Goal: Check status

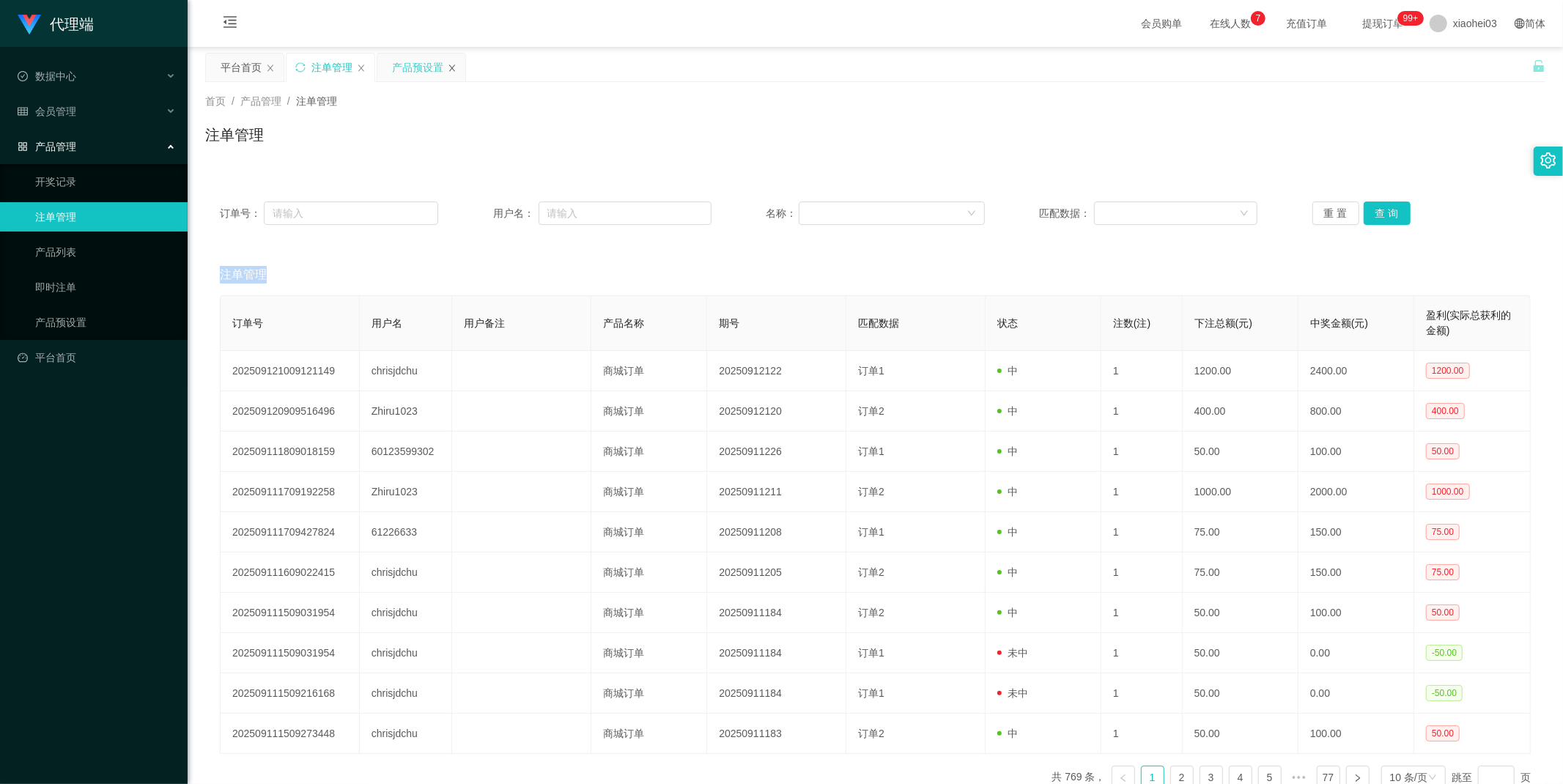
click at [448, 65] on icon "图标: close" at bounding box center [452, 68] width 9 height 9
click at [92, 316] on link "产品预设置" at bounding box center [105, 322] width 140 height 29
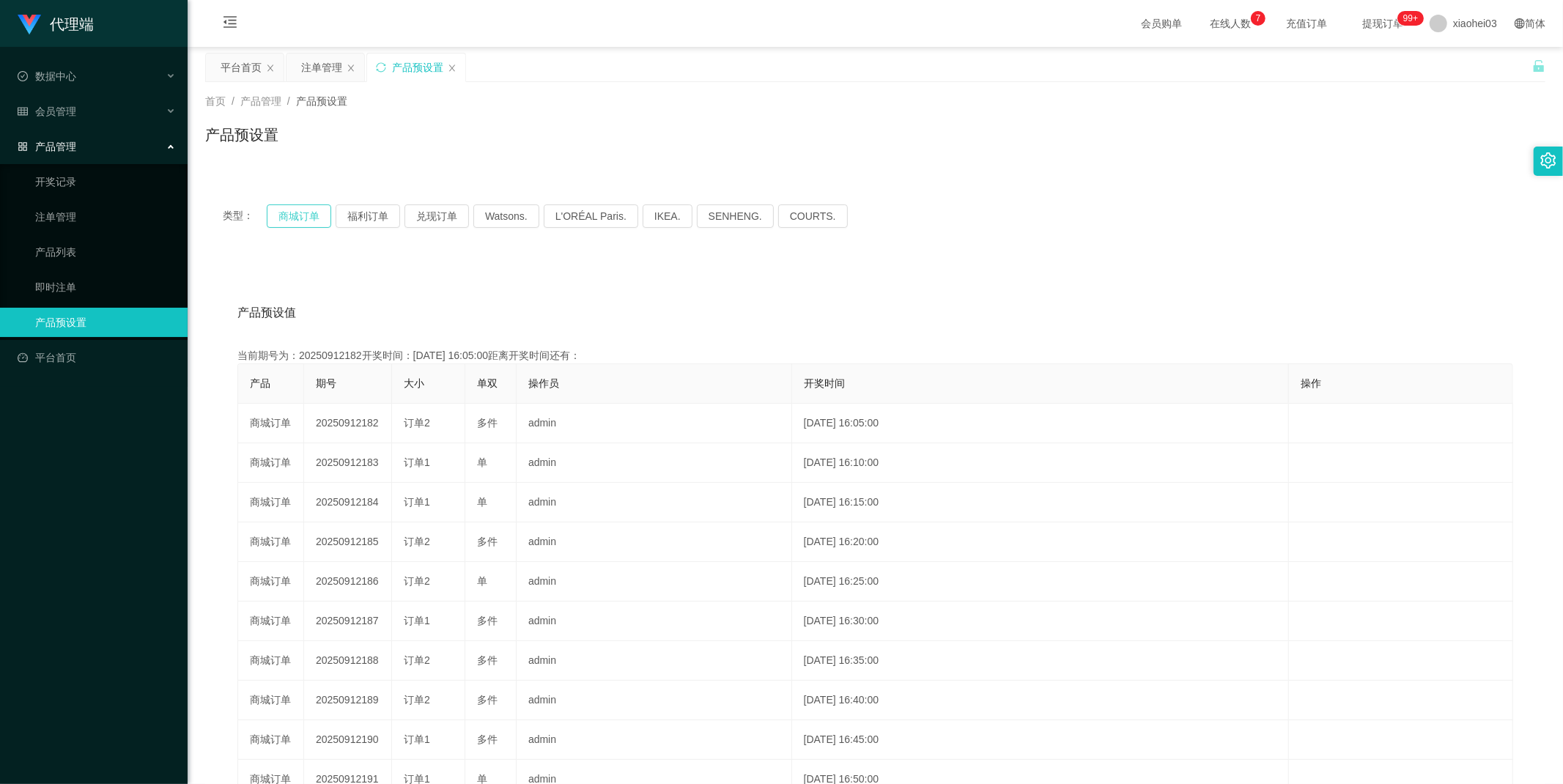
click at [308, 214] on button "商城订单" at bounding box center [299, 216] width 65 height 24
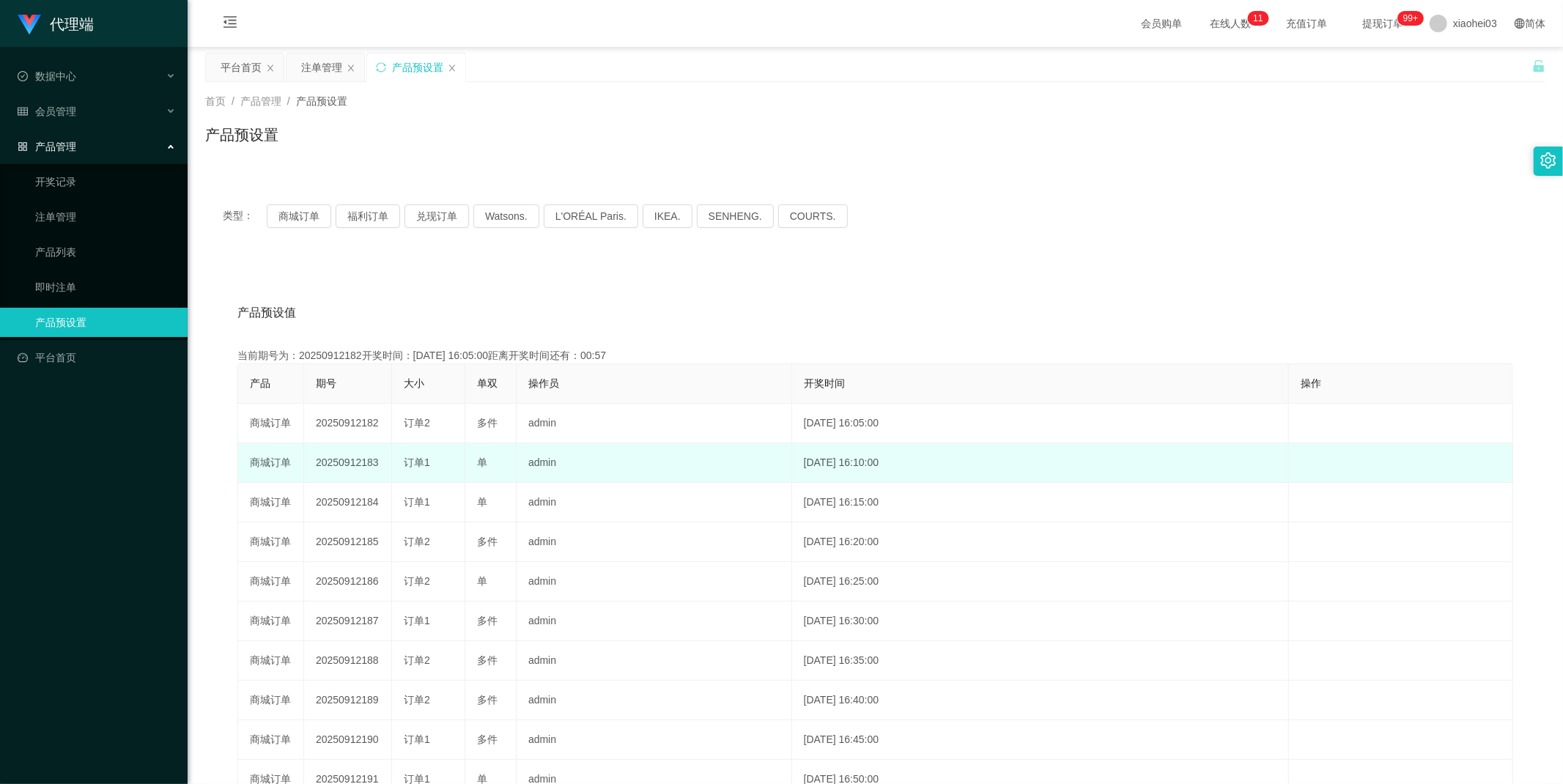
click at [339, 466] on td "20250912183" at bounding box center [348, 463] width 88 height 40
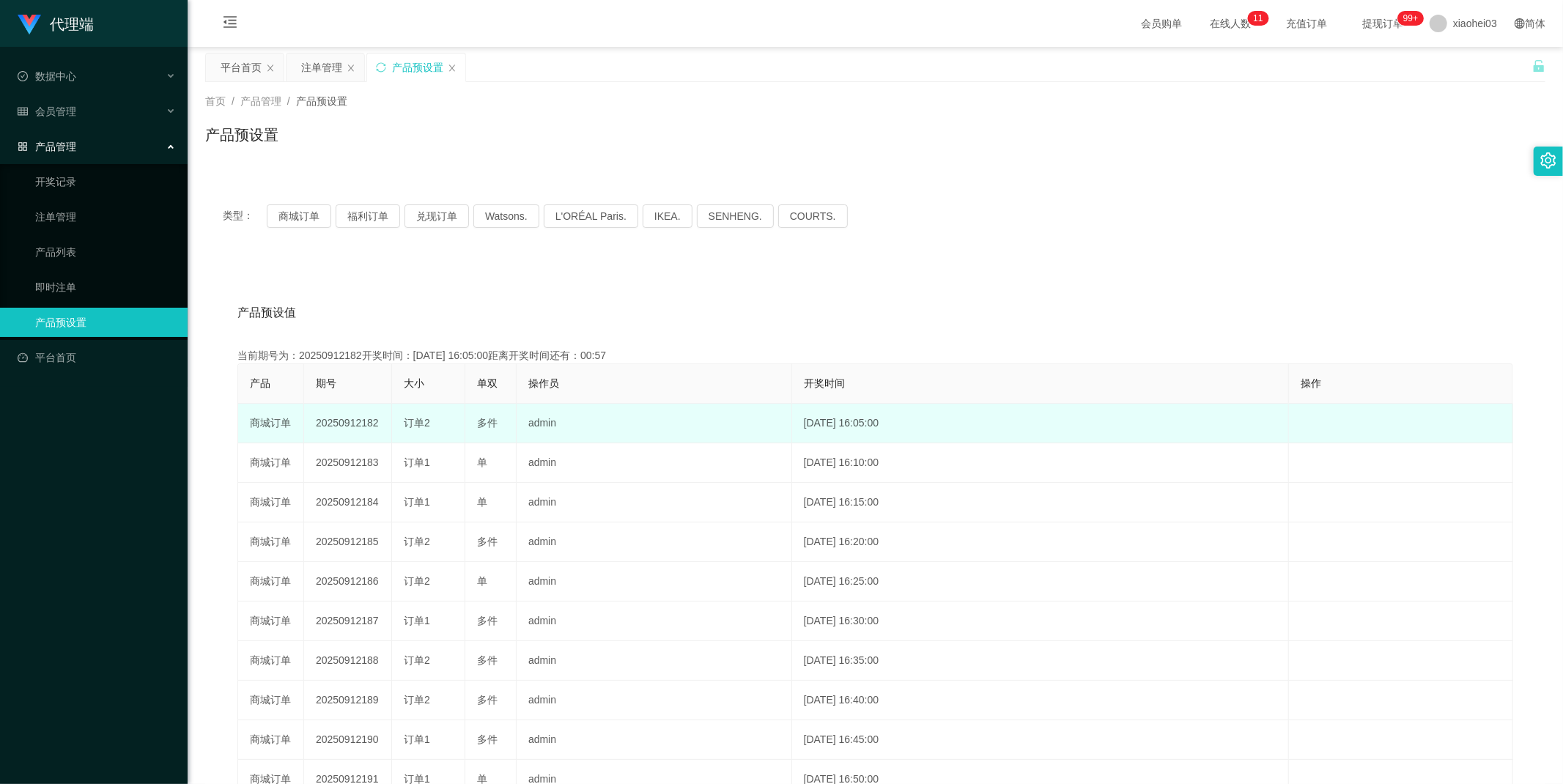
copy td "20250912183"
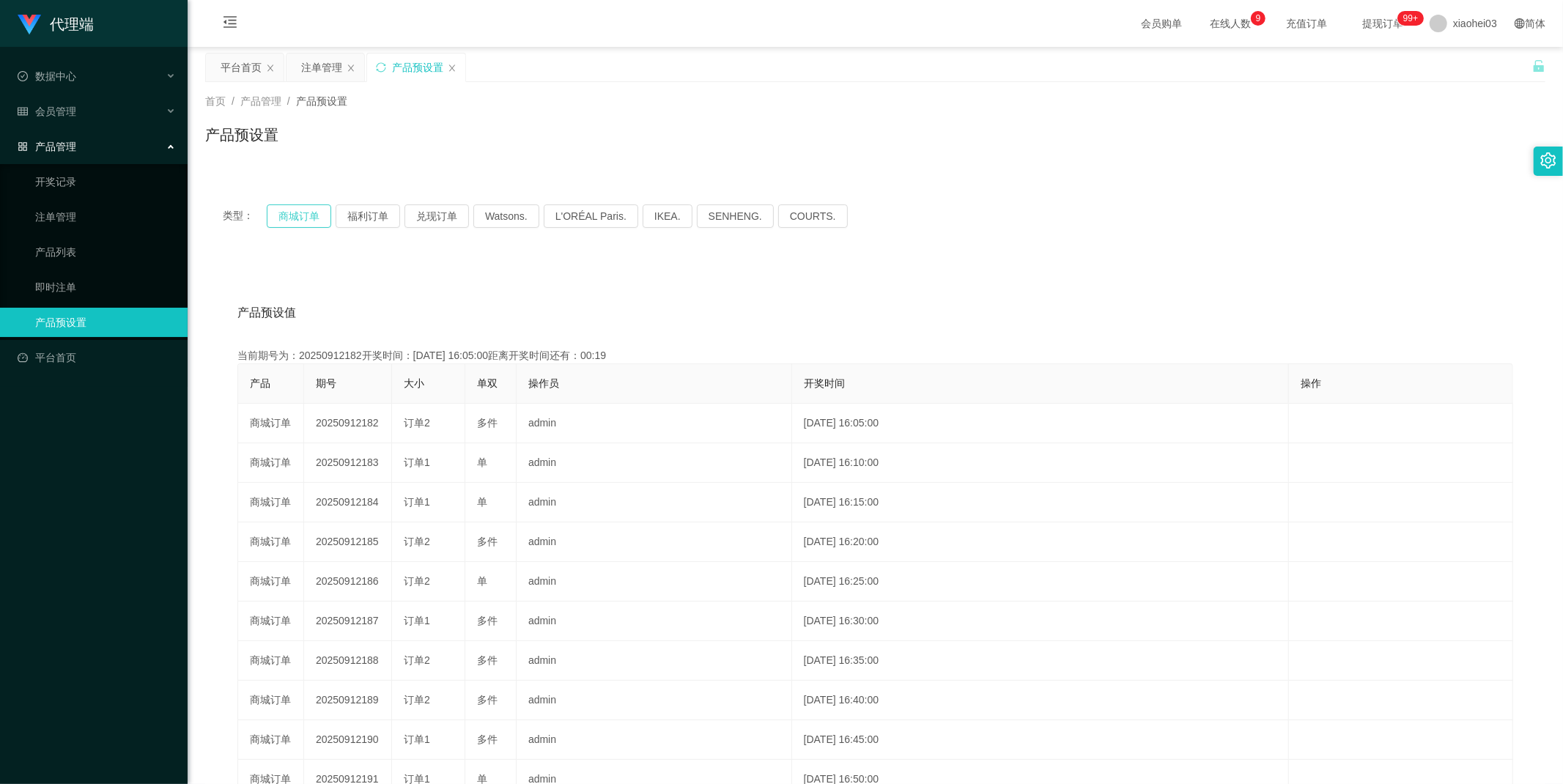
click at [286, 221] on button "商城订单" at bounding box center [299, 216] width 65 height 24
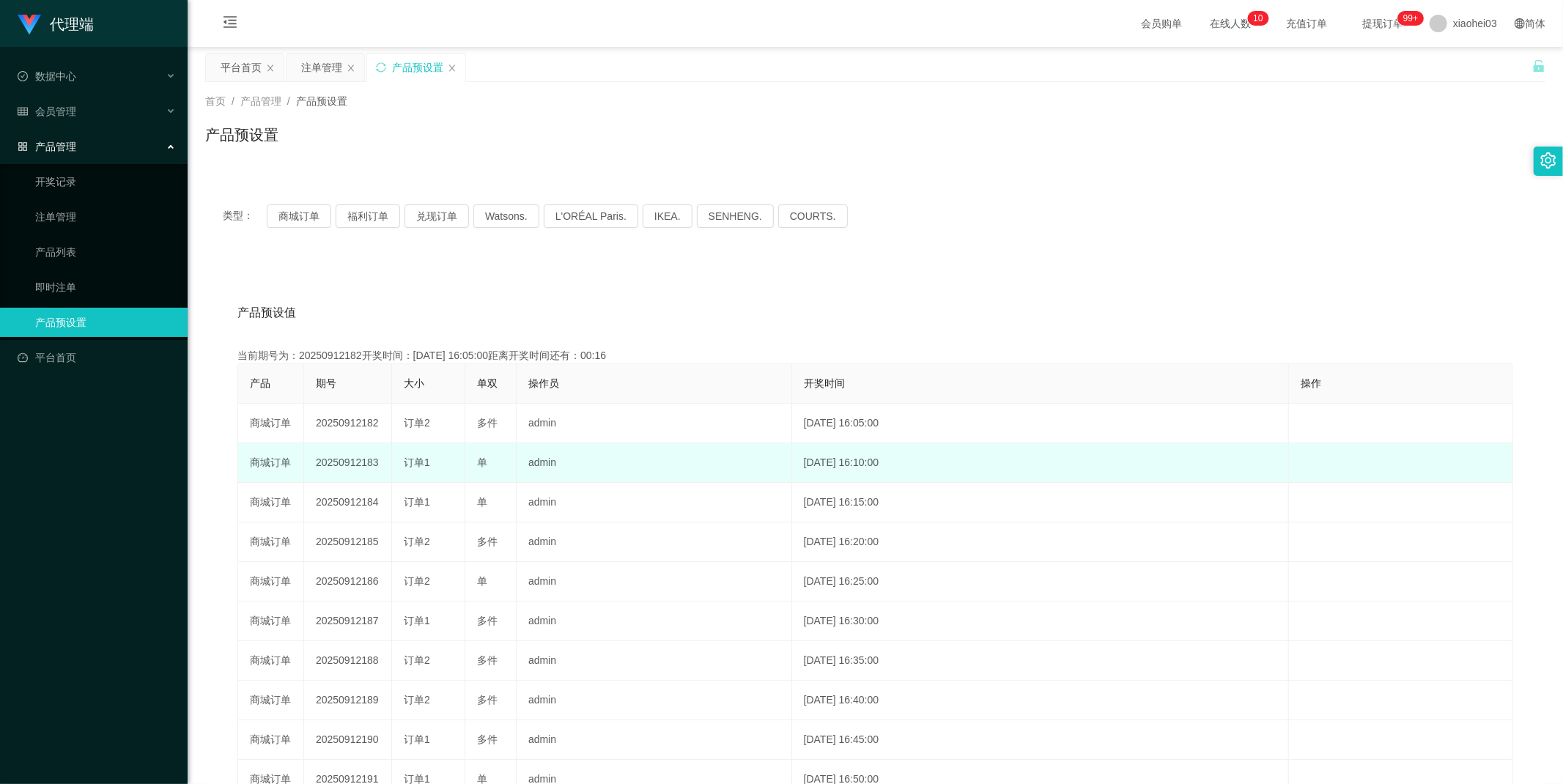
click at [379, 463] on td "20250912183" at bounding box center [348, 463] width 88 height 40
click at [367, 463] on td "20250912183" at bounding box center [348, 463] width 88 height 40
copy td "20250912183"
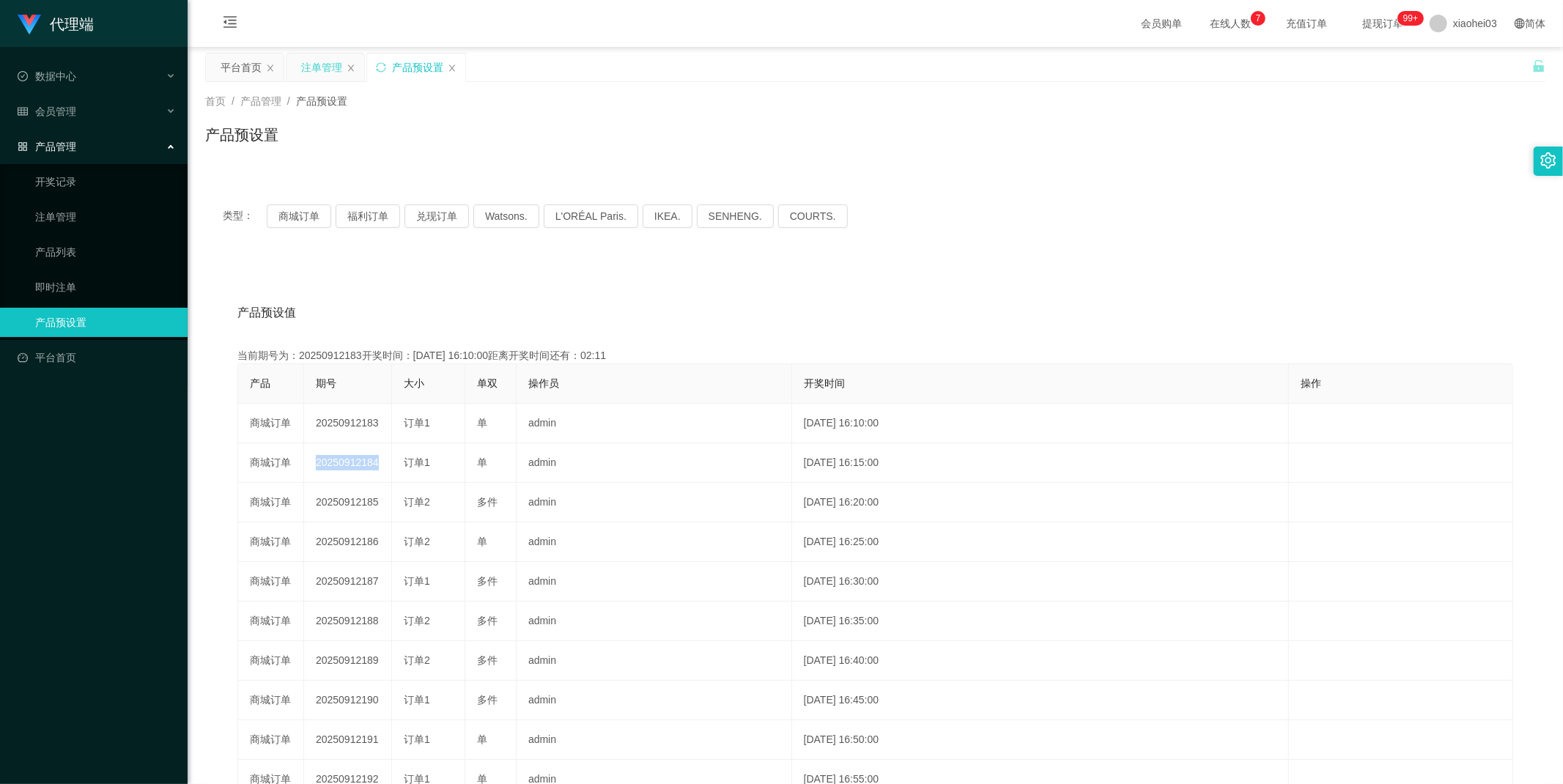
click at [315, 77] on div "注单管理" at bounding box center [321, 67] width 41 height 28
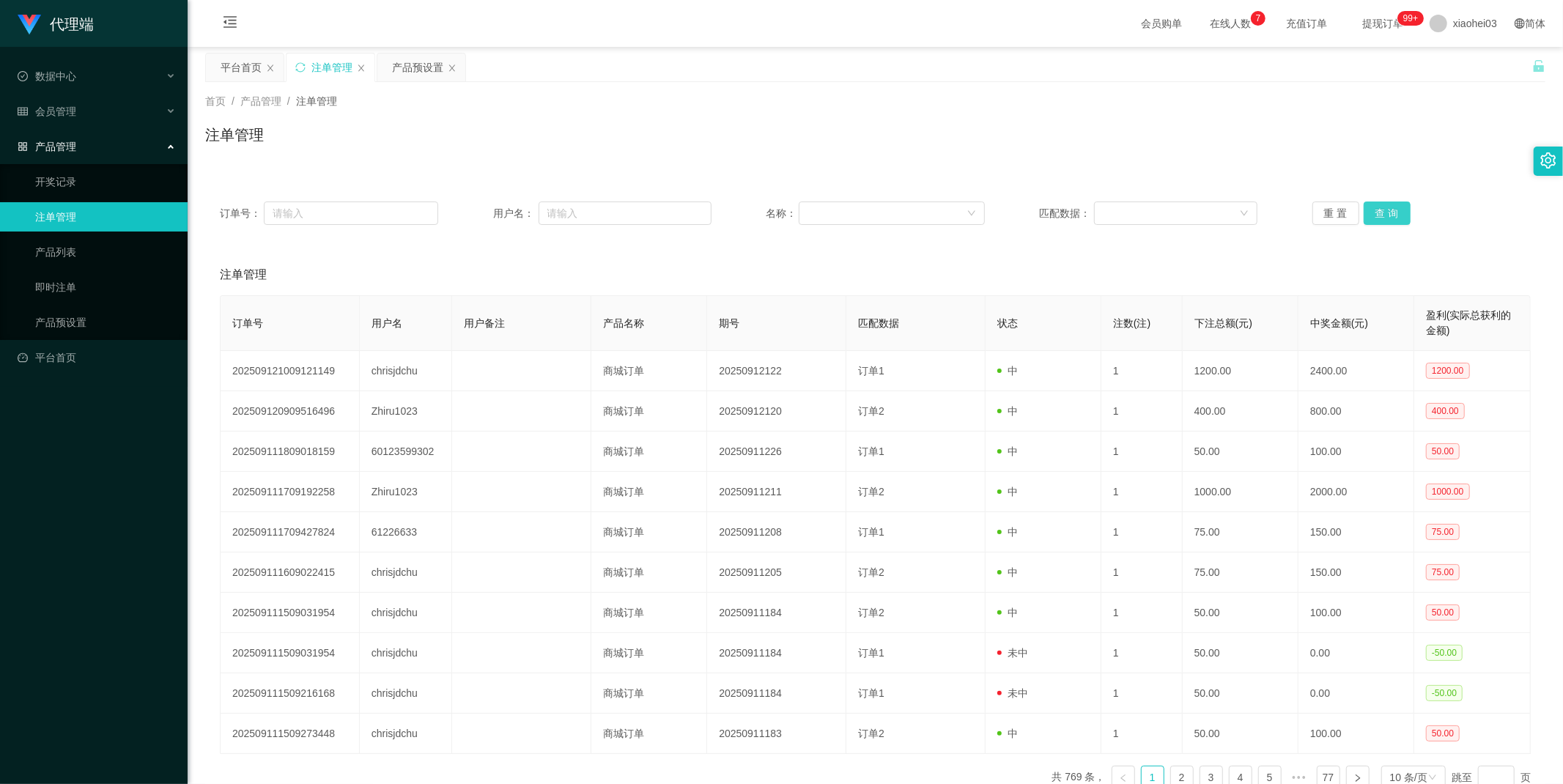
click at [1379, 207] on button "查 询" at bounding box center [1386, 213] width 47 height 24
click at [1379, 207] on div "重 置 查 询" at bounding box center [1421, 213] width 219 height 24
click at [1379, 207] on button "查 询" at bounding box center [1386, 213] width 47 height 24
click at [1379, 207] on div "重 置 查 询" at bounding box center [1421, 213] width 219 height 24
click at [1383, 208] on button "查 询" at bounding box center [1386, 213] width 47 height 24
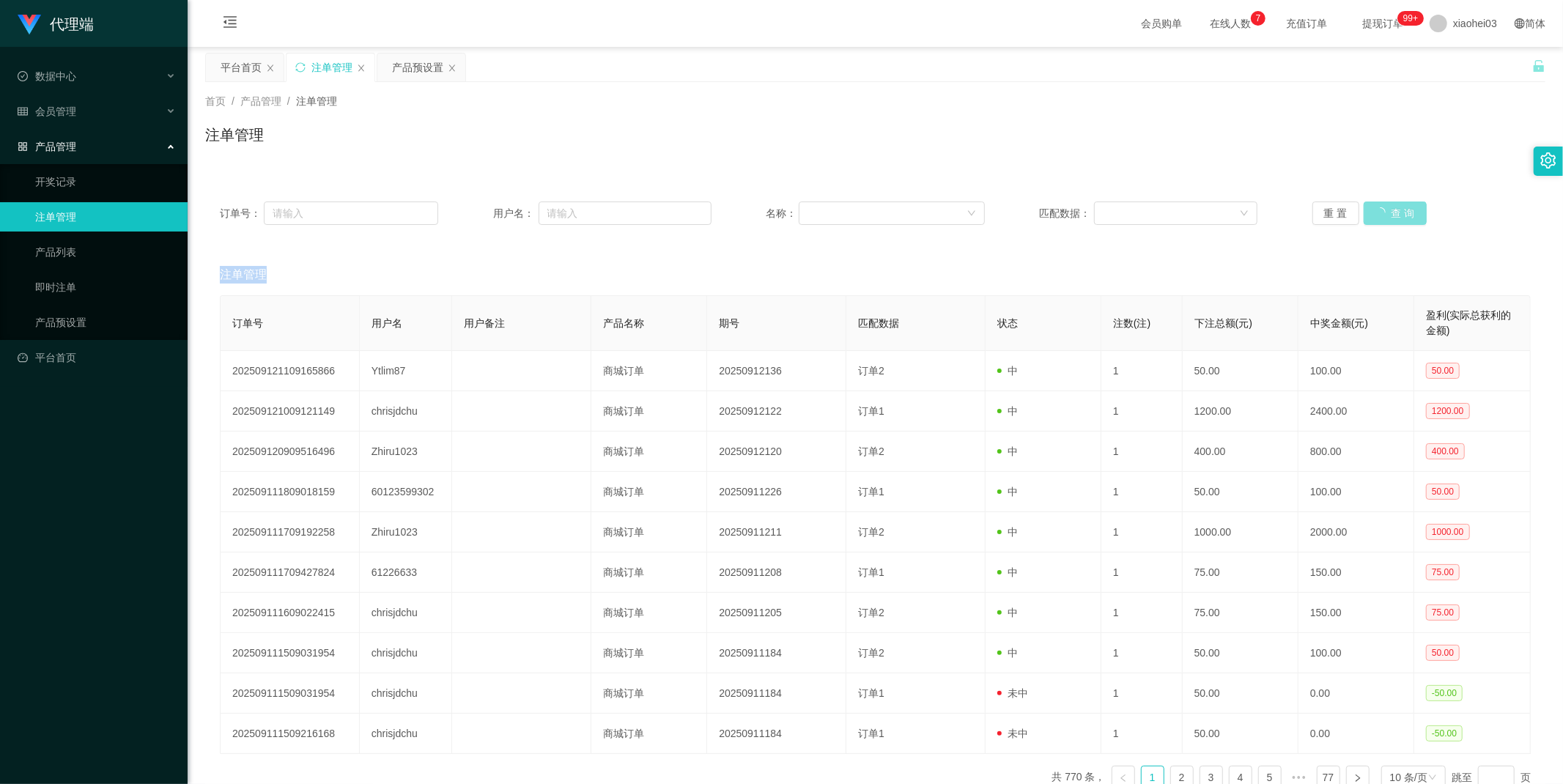
click at [1383, 208] on div "重 置 查 询" at bounding box center [1421, 213] width 219 height 24
click at [1372, 223] on button "查 询" at bounding box center [1386, 213] width 47 height 24
click at [1372, 223] on div "重 置 查 询" at bounding box center [1421, 213] width 219 height 24
click at [1372, 223] on button "查 询" at bounding box center [1386, 213] width 47 height 24
click at [1372, 223] on div "重 置 查 询" at bounding box center [1421, 213] width 219 height 24
